Goal: Transaction & Acquisition: Purchase product/service

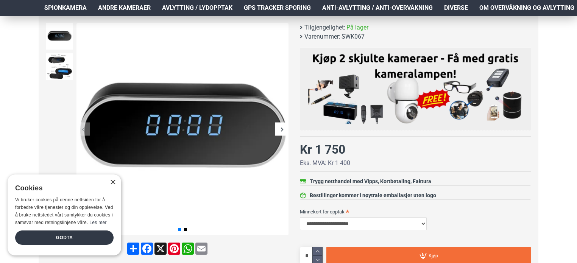
scroll to position [106, 0]
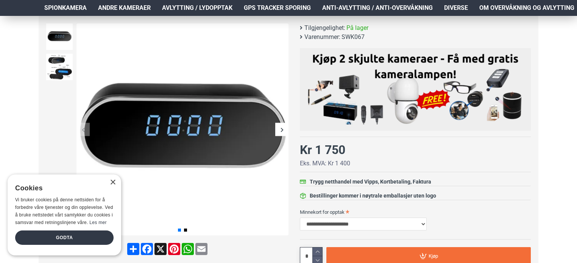
click at [278, 130] on div "Next slide" at bounding box center [281, 129] width 13 height 13
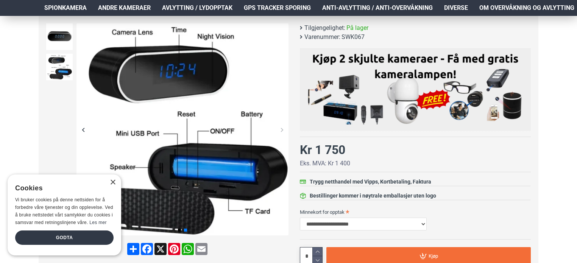
click at [278, 130] on div "Next slide" at bounding box center [281, 129] width 13 height 13
click at [285, 128] on div "Next slide" at bounding box center [281, 129] width 13 height 13
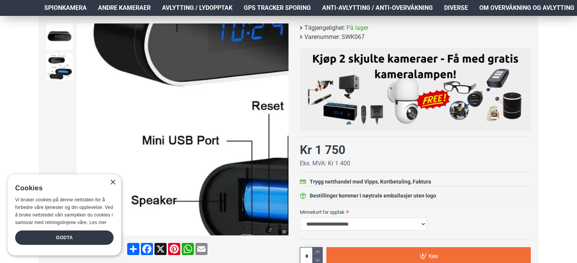
click at [83, 125] on div "Previous slide" at bounding box center [82, 129] width 13 height 13
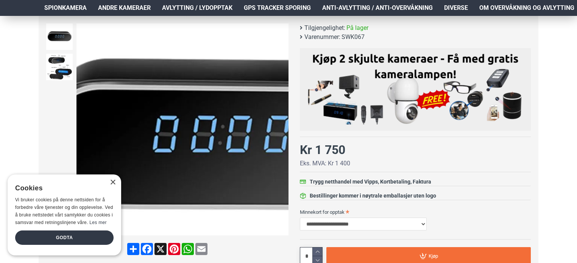
click at [145, 125] on img at bounding box center [182, 129] width 212 height 212
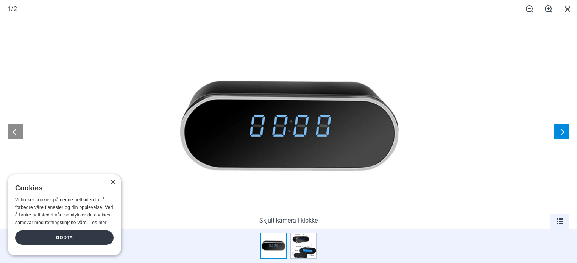
click at [563, 128] on button at bounding box center [562, 131] width 16 height 15
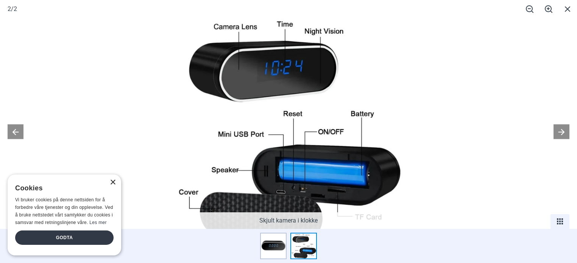
click at [112, 181] on div "×" at bounding box center [113, 183] width 6 height 6
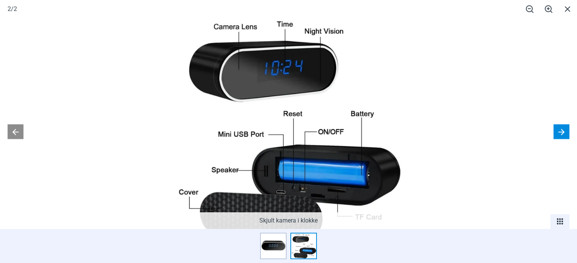
click at [565, 132] on button at bounding box center [562, 131] width 16 height 15
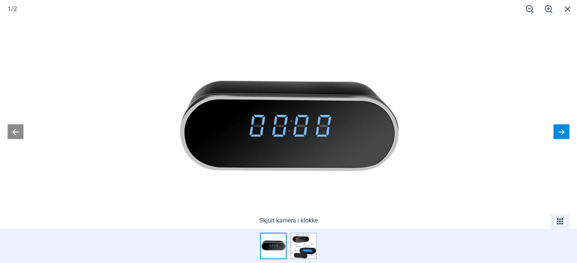
click at [565, 132] on button at bounding box center [562, 131] width 16 height 15
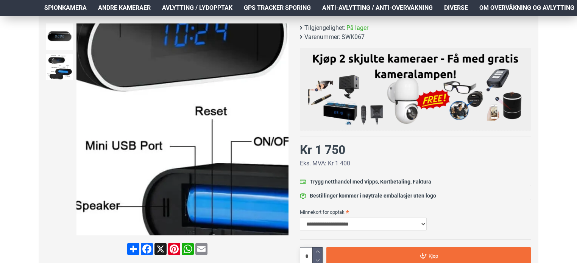
click at [240, 90] on img at bounding box center [183, 129] width 212 height 212
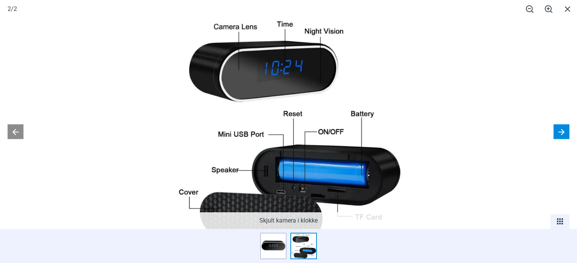
click at [562, 130] on button at bounding box center [562, 131] width 16 height 15
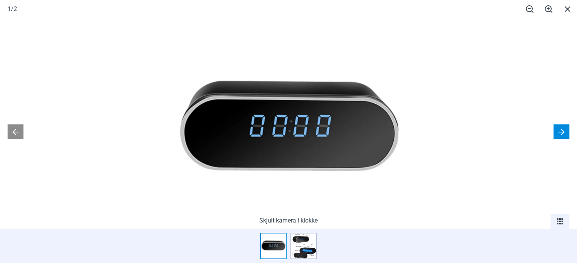
click at [562, 130] on button at bounding box center [562, 131] width 16 height 15
